Goal: Task Accomplishment & Management: Use online tool/utility

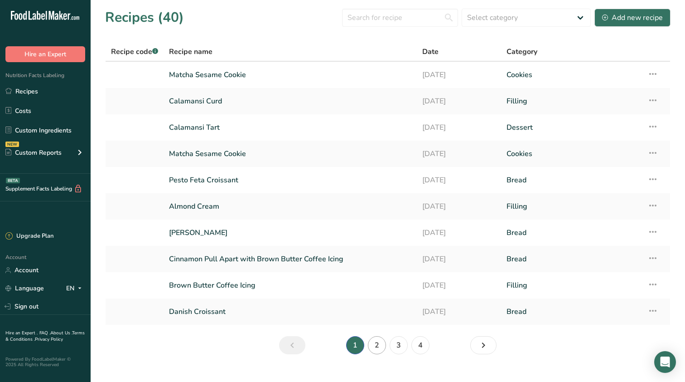
click at [379, 347] on link "2" at bounding box center [377, 345] width 18 height 18
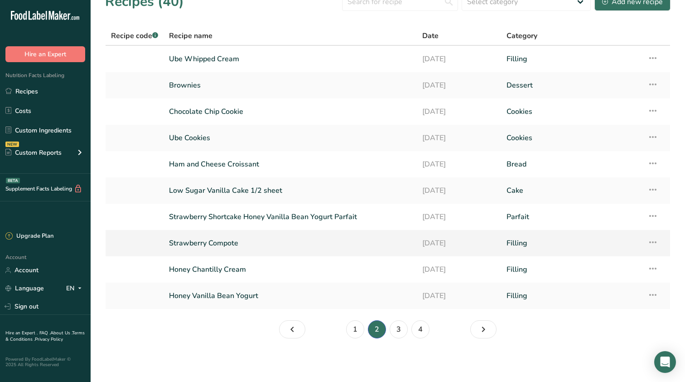
scroll to position [16, 0]
click at [302, 165] on link "Ham and Cheese Croissant" at bounding box center [290, 164] width 243 height 19
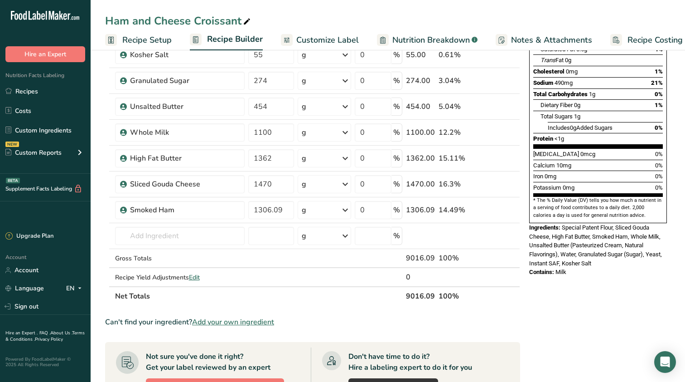
scroll to position [152, 0]
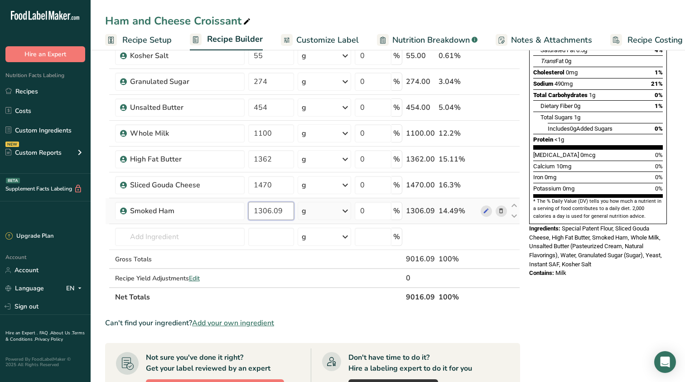
click at [286, 208] on input "1306.09" at bounding box center [271, 211] width 46 height 18
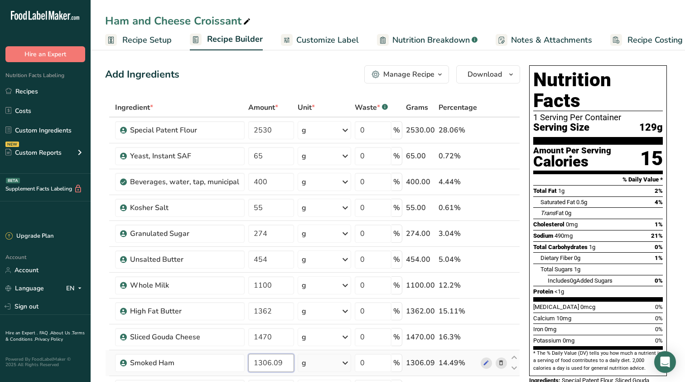
scroll to position [0, 0]
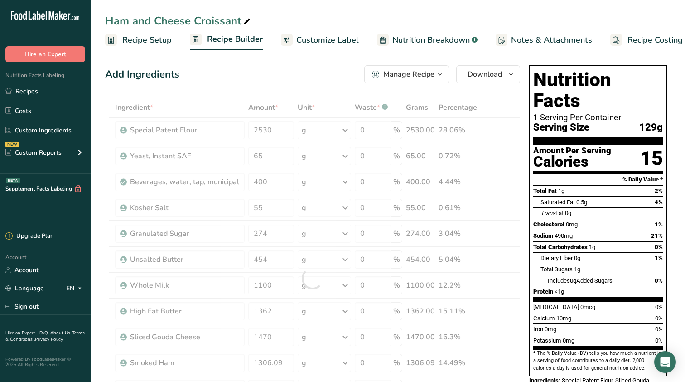
click at [168, 40] on span "Recipe Setup" at bounding box center [146, 40] width 49 height 12
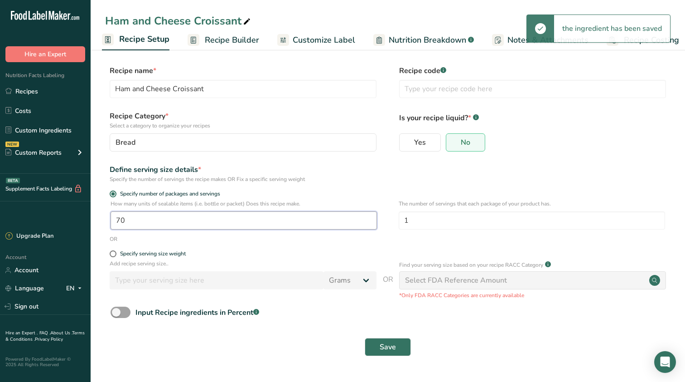
click at [200, 226] on input "70" at bounding box center [244, 220] width 267 height 18
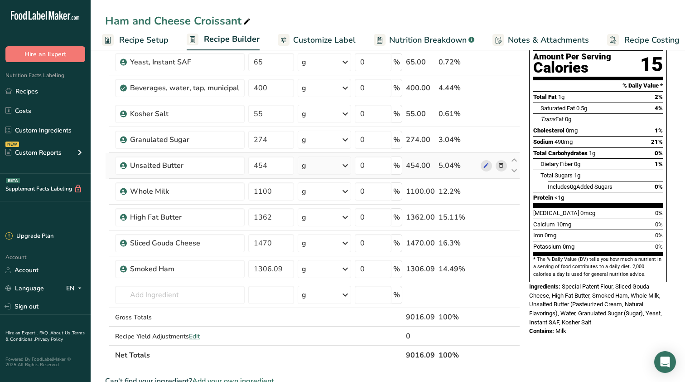
scroll to position [107, 0]
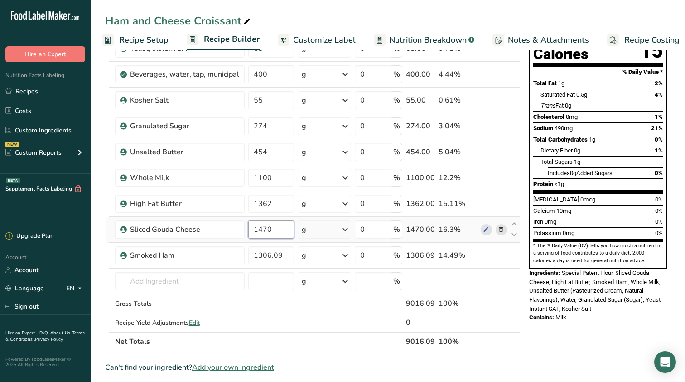
click at [275, 234] on input "1470" at bounding box center [271, 229] width 46 height 18
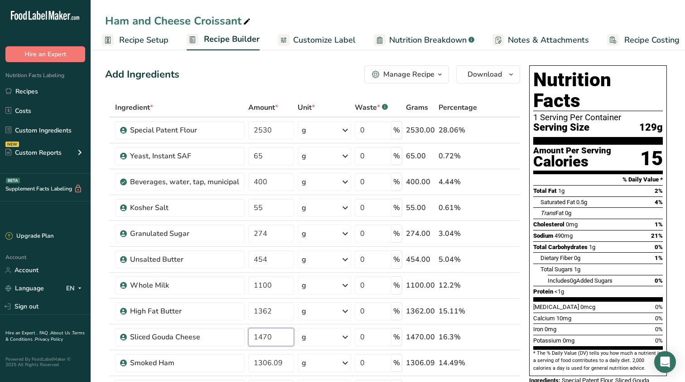
scroll to position [0, 0]
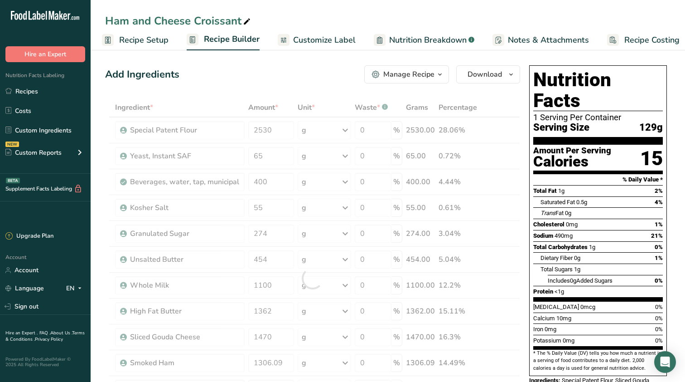
click at [650, 41] on span "Recipe Costing" at bounding box center [652, 40] width 55 height 12
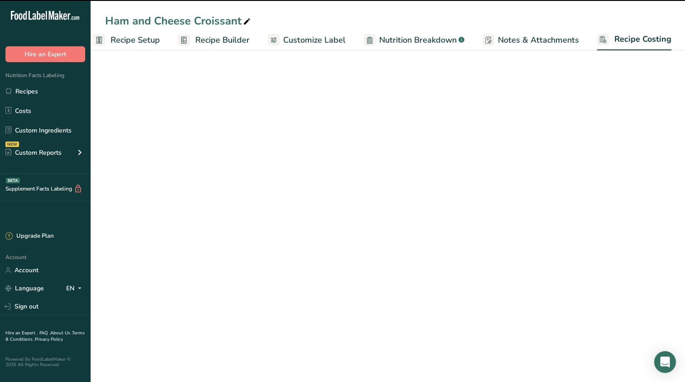
select select "12"
select select "5"
select select "12"
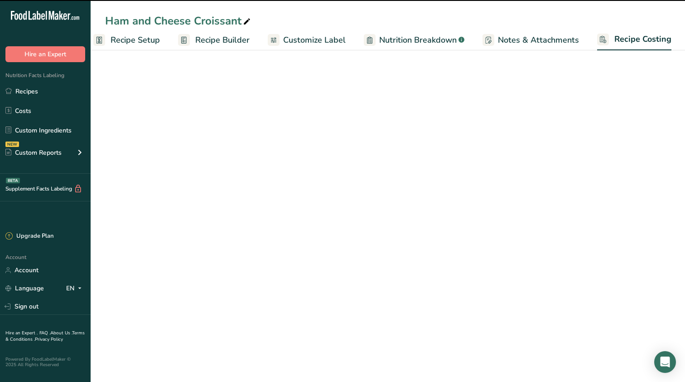
select select "12"
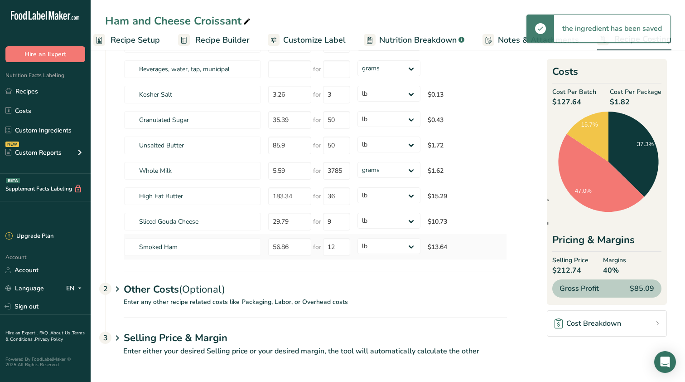
scroll to position [118, 0]
click at [238, 277] on div "Other Costs (Optional) 2" at bounding box center [316, 284] width 384 height 26
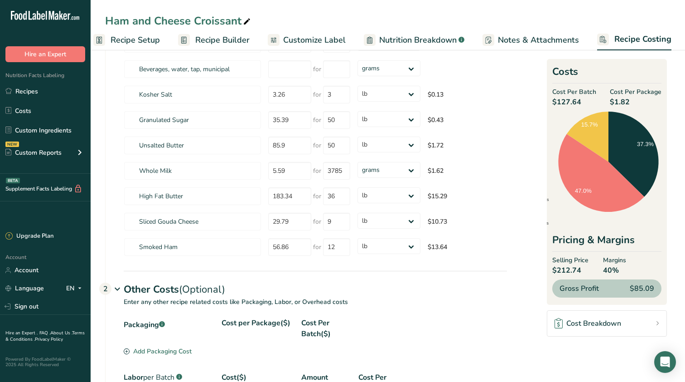
click at [238, 277] on div "Other Costs (Optional) 2" at bounding box center [316, 284] width 384 height 26
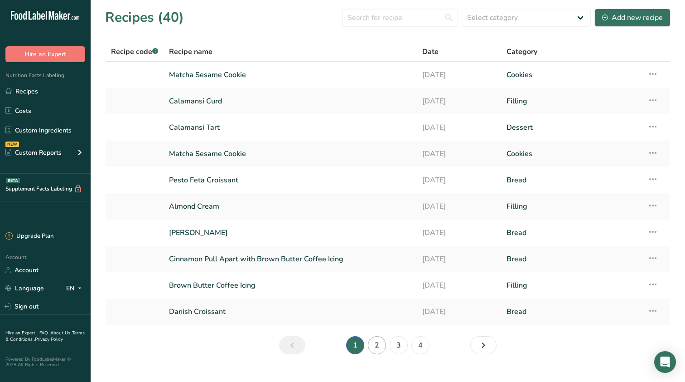
click at [369, 349] on link "2" at bounding box center [377, 345] width 18 height 18
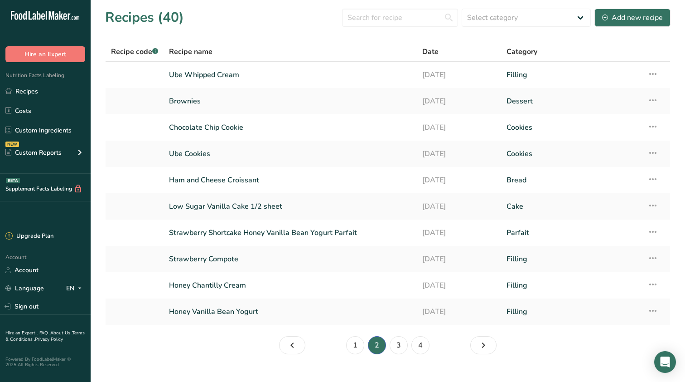
click at [364, 354] on section "Recipes (40) Select category All Baked Goods Beverages Bread Cake Confectionery…" at bounding box center [388, 184] width 595 height 369
click at [358, 350] on link "1" at bounding box center [355, 345] width 18 height 18
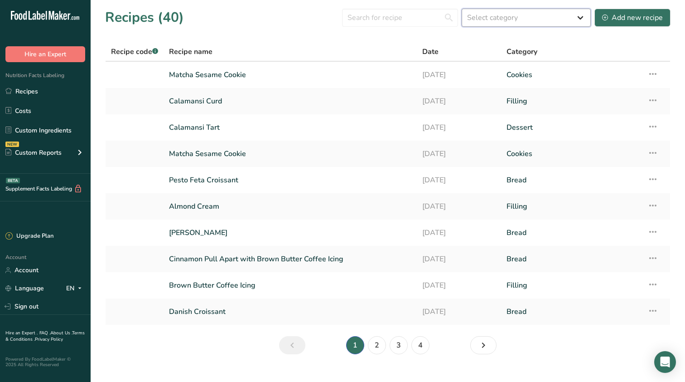
select select "2213"
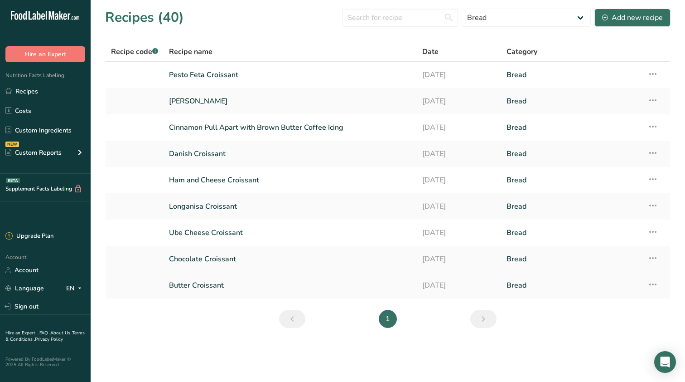
click at [228, 280] on link "Butter Croissant" at bounding box center [290, 285] width 243 height 19
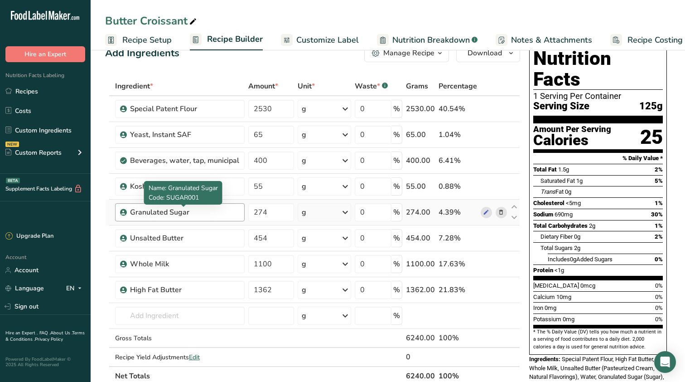
scroll to position [320, 0]
